Goal: Task Accomplishment & Management: Use online tool/utility

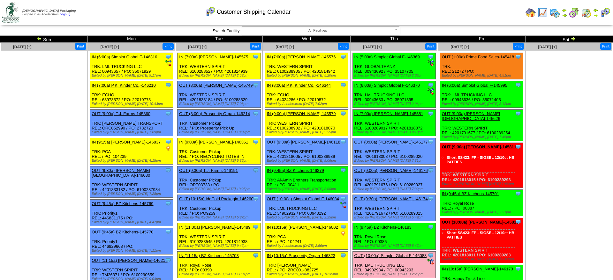
scroll to position [33, 0]
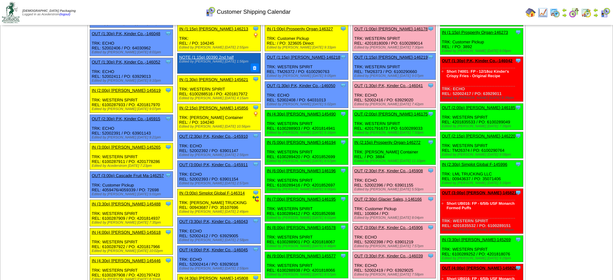
scroll to position [521, 0]
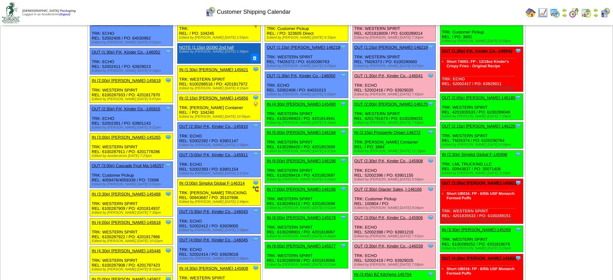
click at [391, 107] on link "OUT (2:00p) [PERSON_NAME]-146175" at bounding box center [390, 104] width 73 height 5
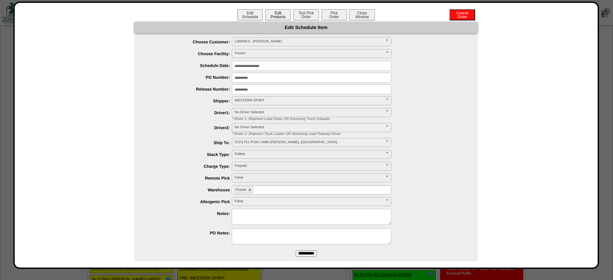
click at [283, 17] on button "Edit Products" at bounding box center [278, 14] width 26 height 11
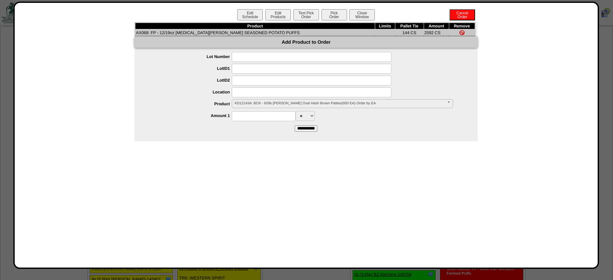
click at [256, 107] on span "KD12143A: BOX - 6/5lb [PERSON_NAME] Oval Hash Brown Patties(600 EA) Order by EA" at bounding box center [340, 104] width 210 height 8
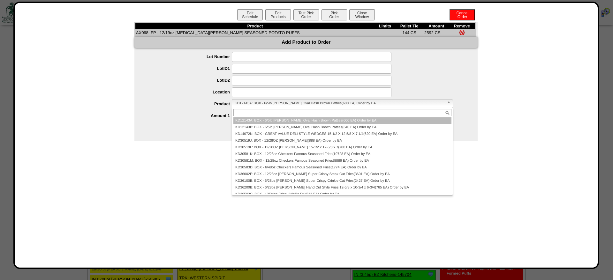
click at [200, 97] on div at bounding box center [312, 92] width 330 height 10
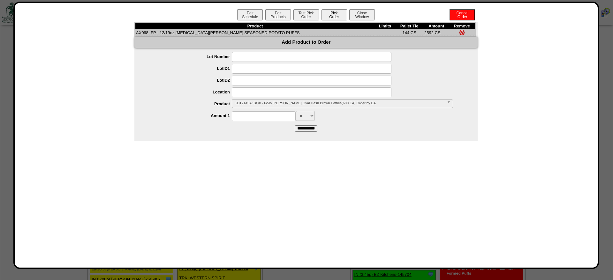
click at [339, 14] on button "Pick Order" at bounding box center [334, 14] width 26 height 11
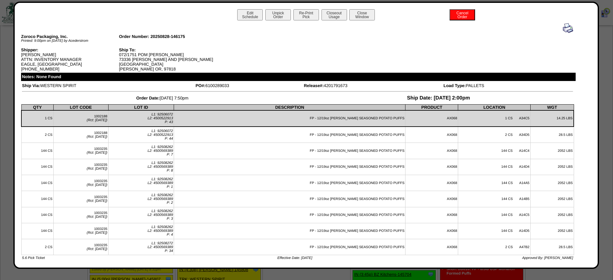
click at [333, 14] on button "Closeout Usage" at bounding box center [334, 14] width 26 height 11
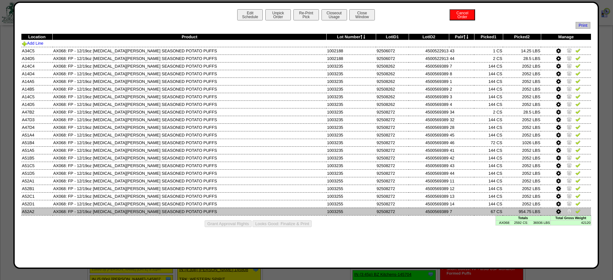
click at [567, 213] on img at bounding box center [568, 211] width 5 height 5
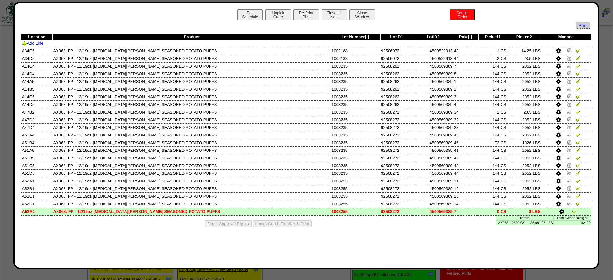
click at [332, 13] on button "Closeout Usage" at bounding box center [334, 14] width 26 height 11
click at [328, 18] on button "Closeout Usage" at bounding box center [334, 14] width 26 height 11
click at [314, 16] on button "Re-Print Pick" at bounding box center [306, 14] width 26 height 11
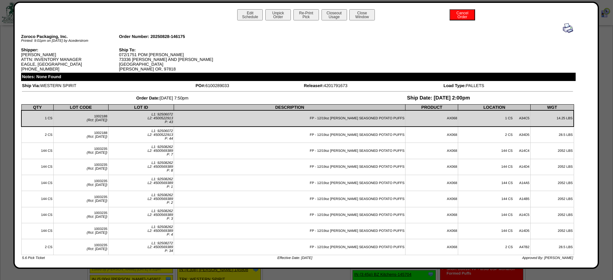
click at [566, 26] on img at bounding box center [567, 28] width 10 height 10
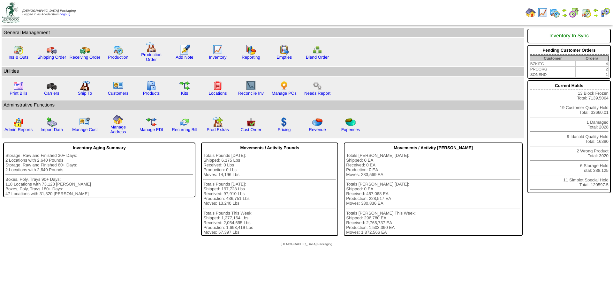
click at [596, 14] on img at bounding box center [595, 15] width 5 height 5
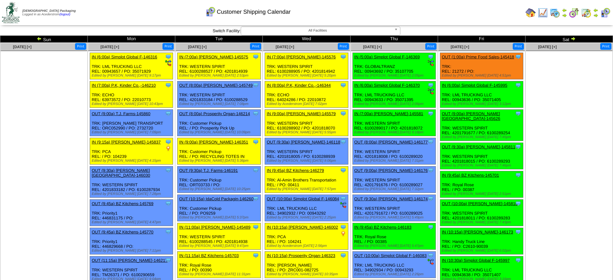
scroll to position [33, 0]
